Goal: Information Seeking & Learning: Find specific page/section

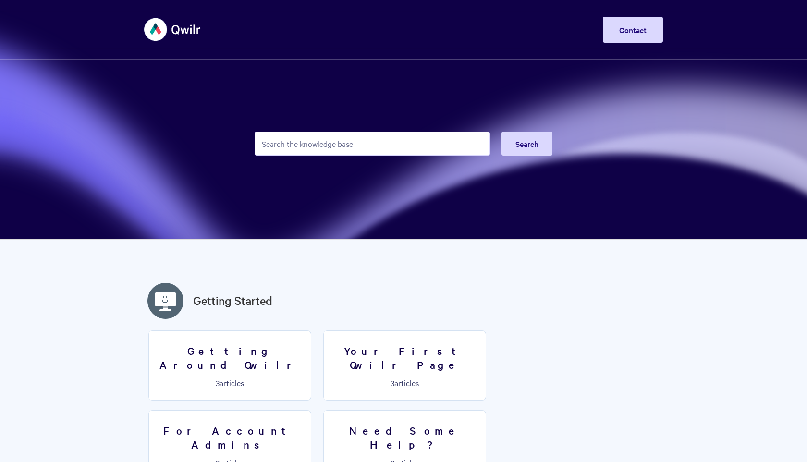
click at [316, 142] on input "Search the knowledge base" at bounding box center [372, 144] width 235 height 24
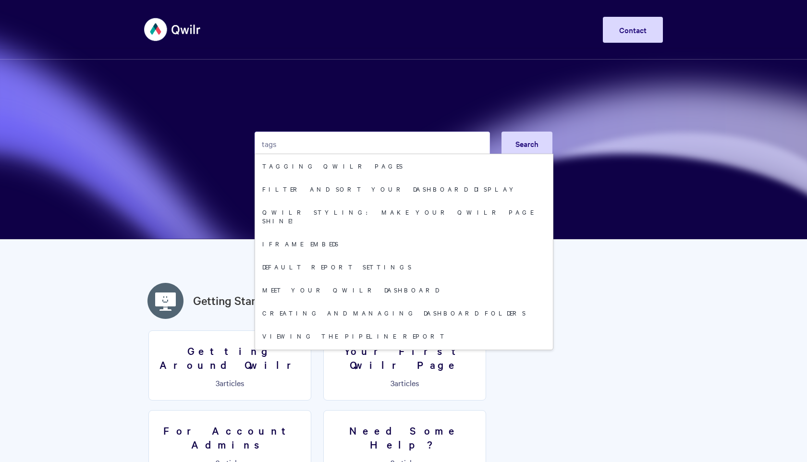
type input "tags"
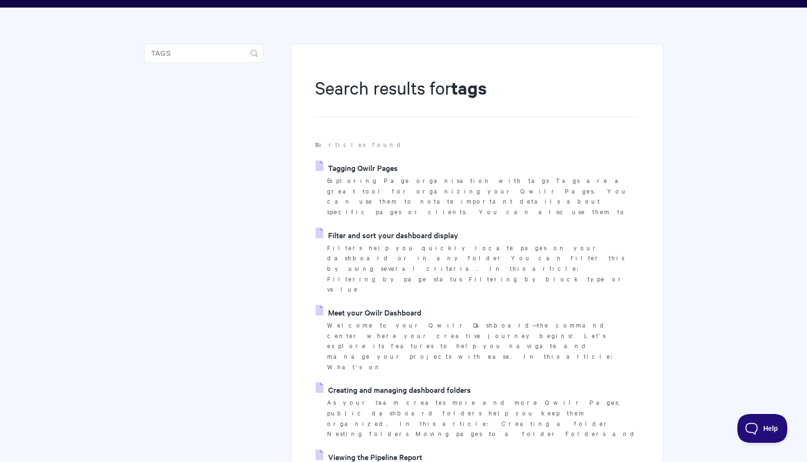
scroll to position [214, 0]
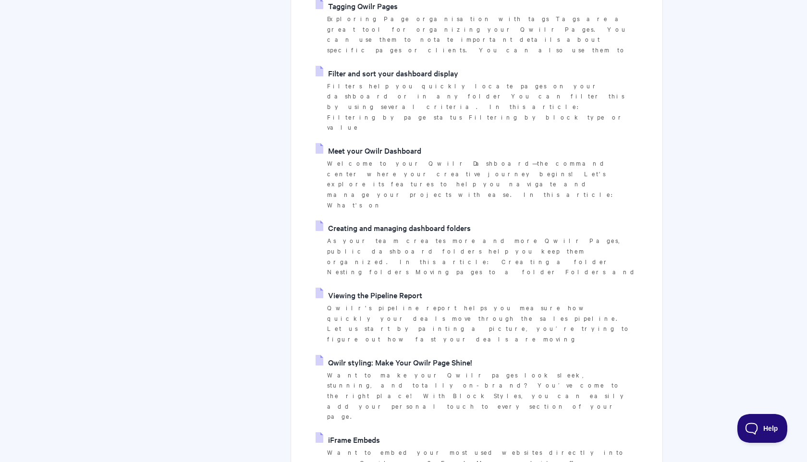
click at [350, 432] on link "iFrame Embeds" at bounding box center [348, 439] width 64 height 14
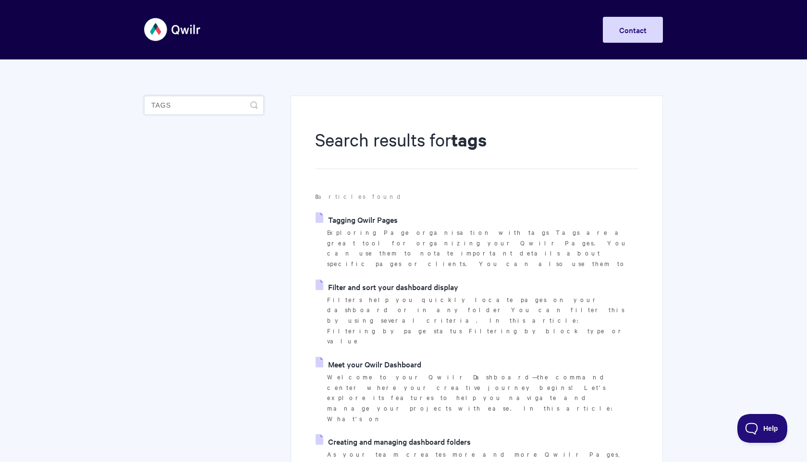
click at [176, 106] on input "tags" at bounding box center [204, 105] width 120 height 19
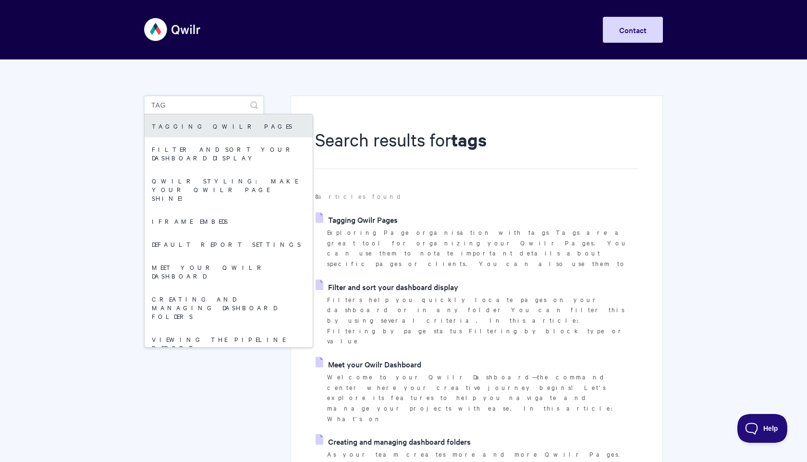
type input "tag"
click at [220, 128] on link "Tagging Qwilr Pages" at bounding box center [229, 125] width 168 height 23
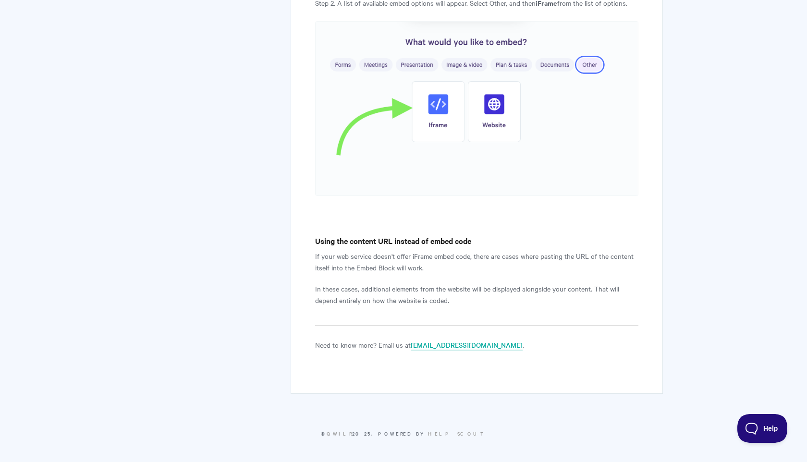
scroll to position [695, 0]
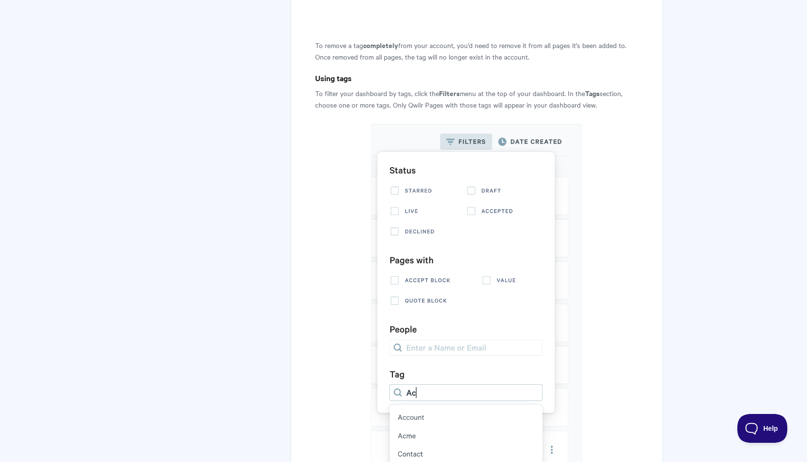
scroll to position [1377, 0]
